Goal: Check status: Check status

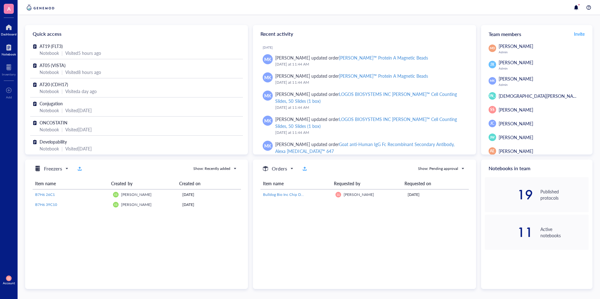
click at [9, 47] on div at bounding box center [9, 47] width 14 height 10
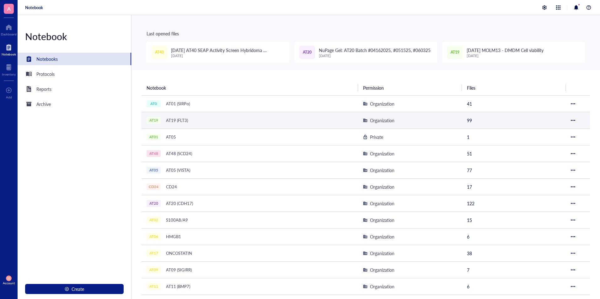
click at [186, 119] on div "AT19 (FLT3)" at bounding box center [177, 120] width 28 height 9
